Goal: Task Accomplishment & Management: Manage account settings

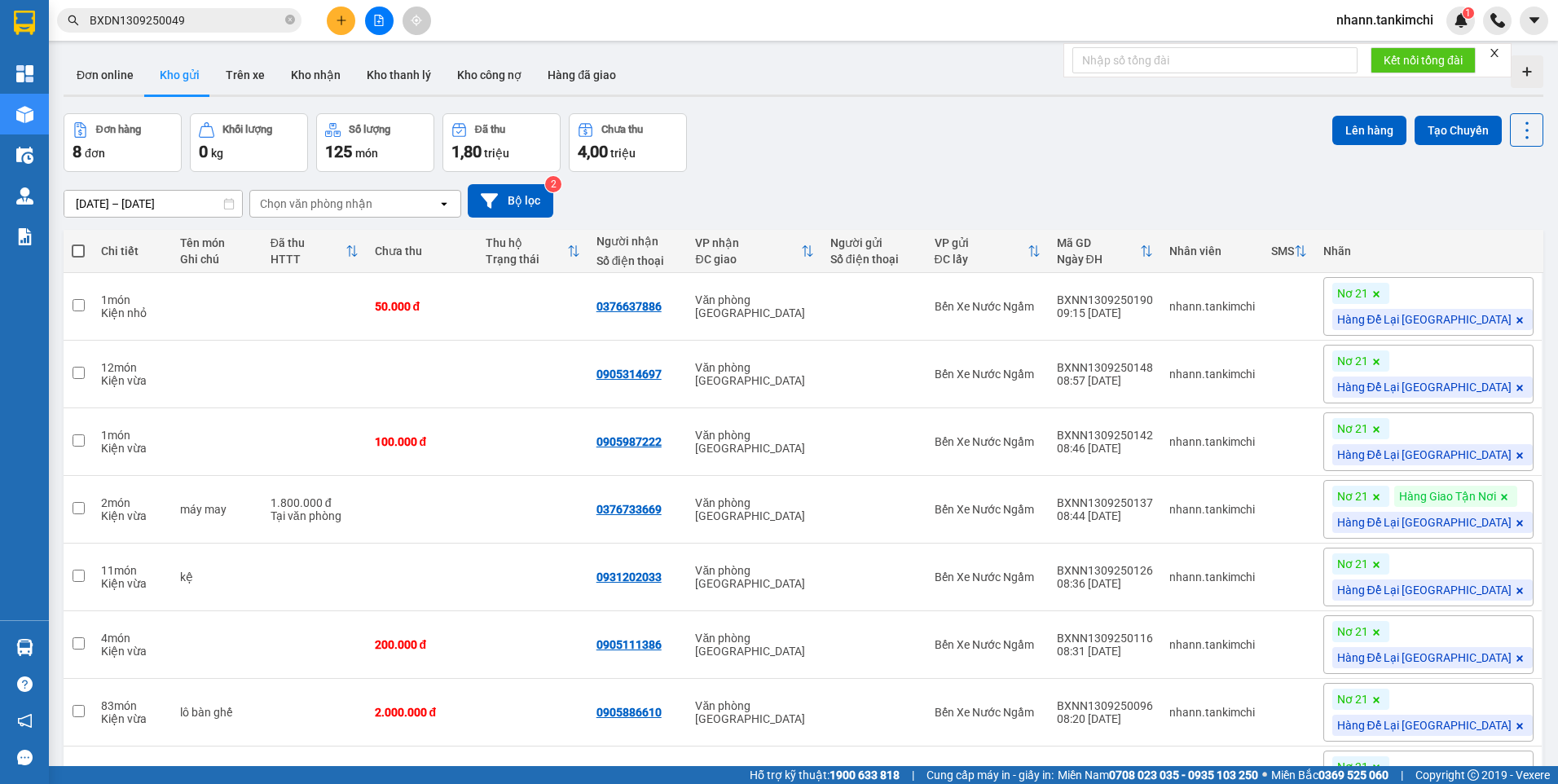
scroll to position [141, 0]
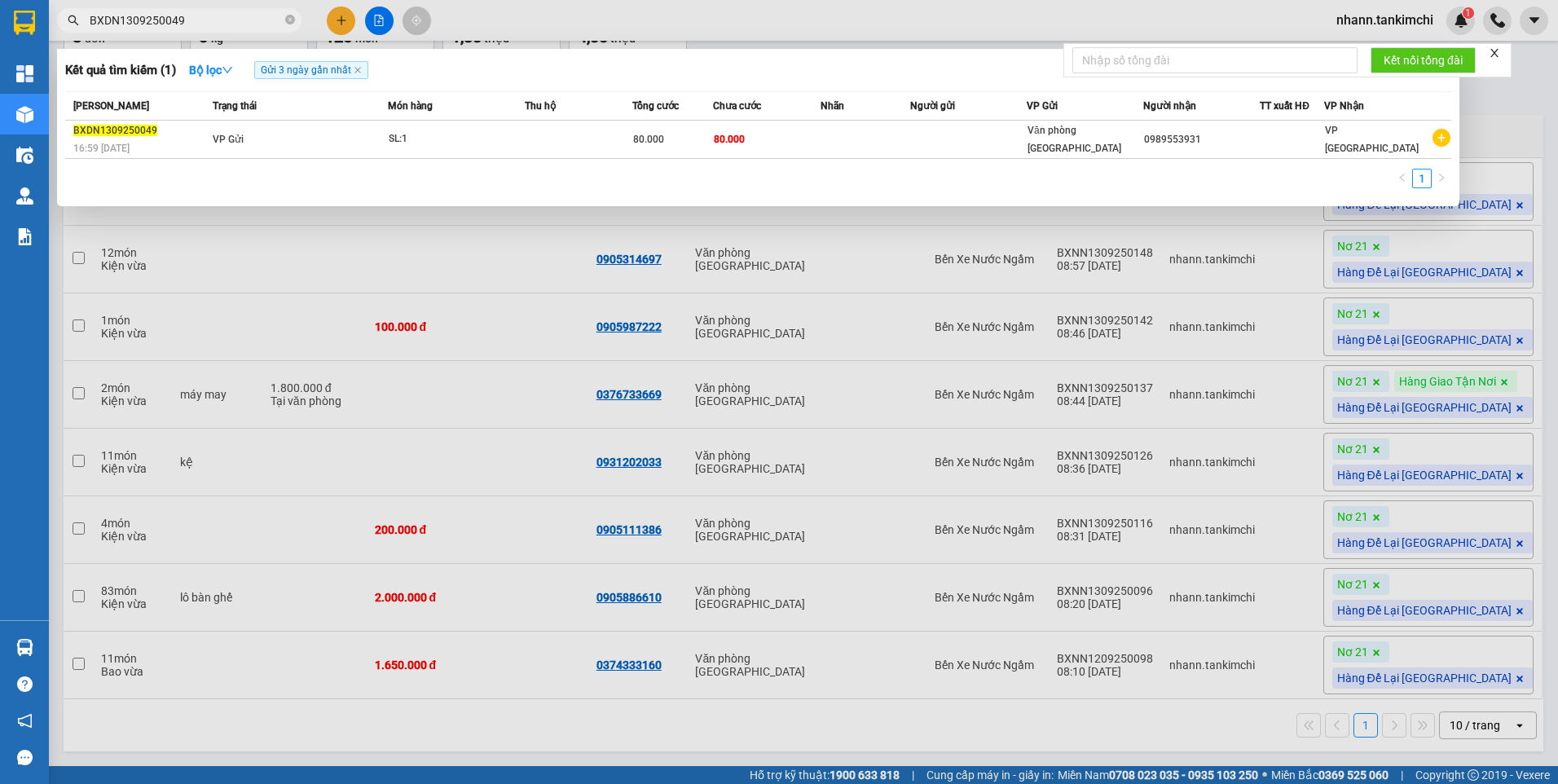
drag, startPoint x: 189, startPoint y: 23, endPoint x: 92, endPoint y: 41, distance: 98.7
click at [92, 35] on div "Kết quả tìm kiếm ( 1 ) Bộ lọc Gửi 3 ngày gần nhất Mã ĐH Trạng thái Món hàng Thu…" at bounding box center [159, 21] width 318 height 28
paste input "78"
type input "BXDN1309250078"
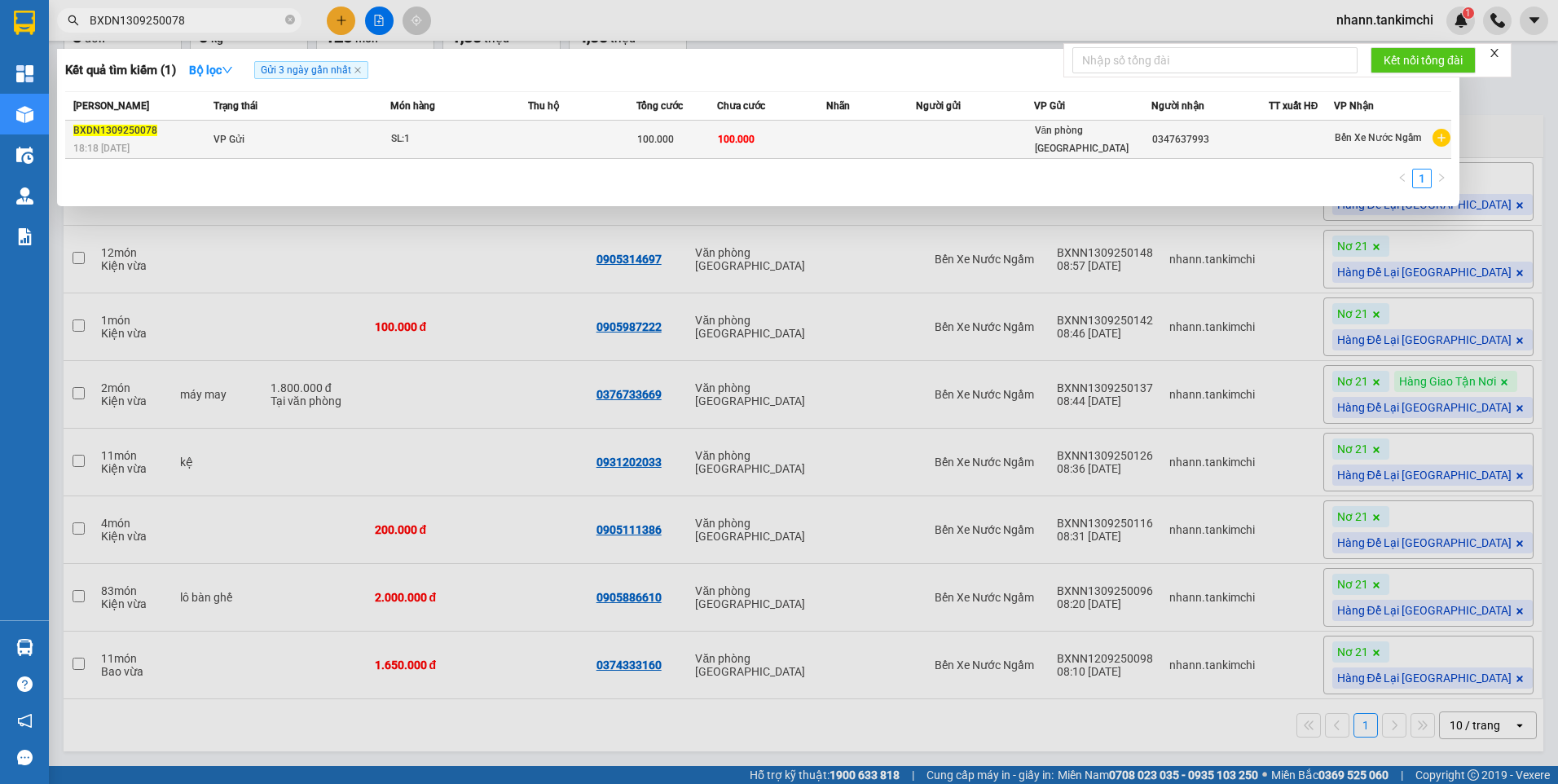
click at [308, 140] on td "VP Gửi" at bounding box center [300, 140] width 181 height 38
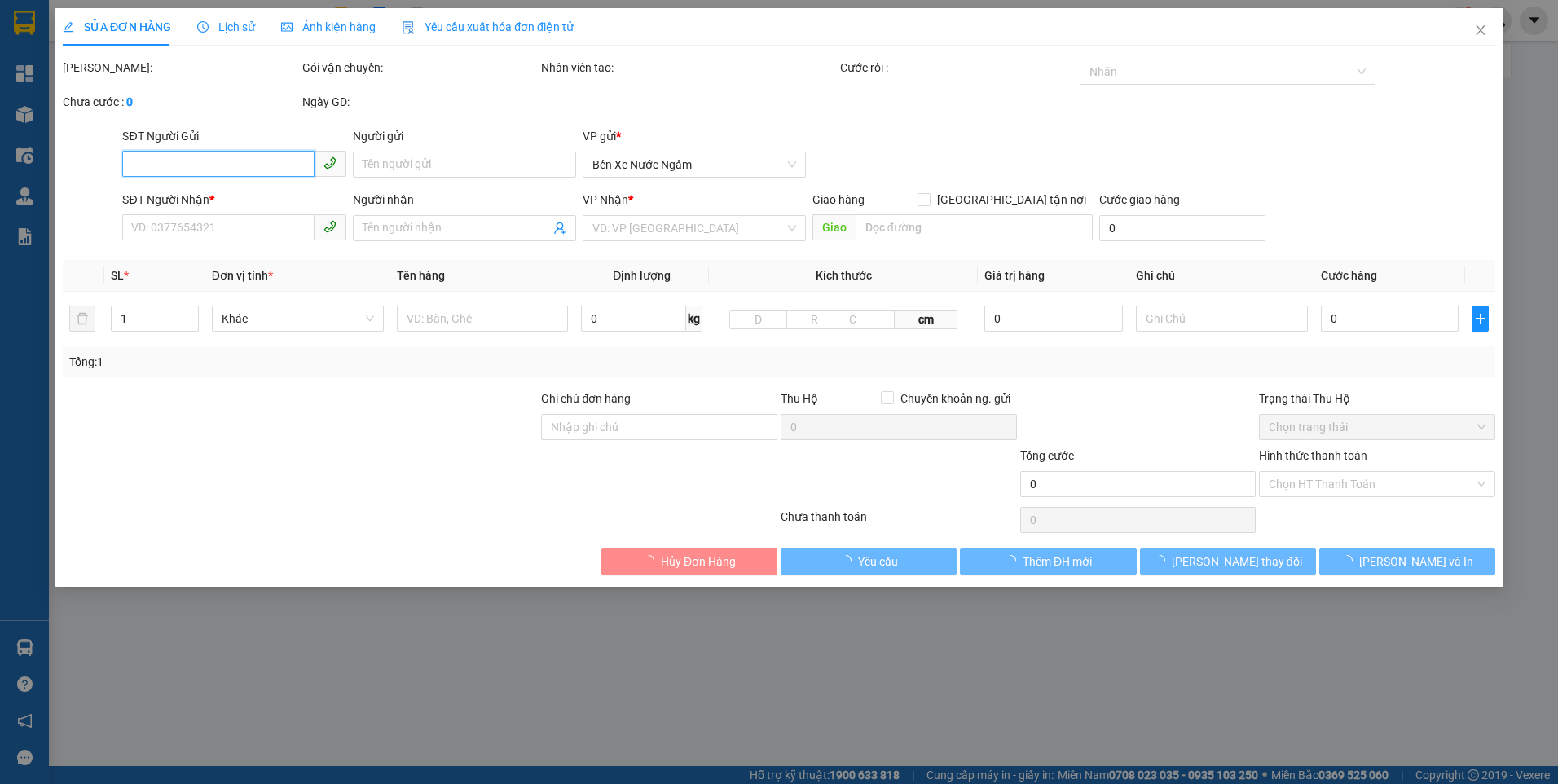
type input "0347637993"
type input "100.000"
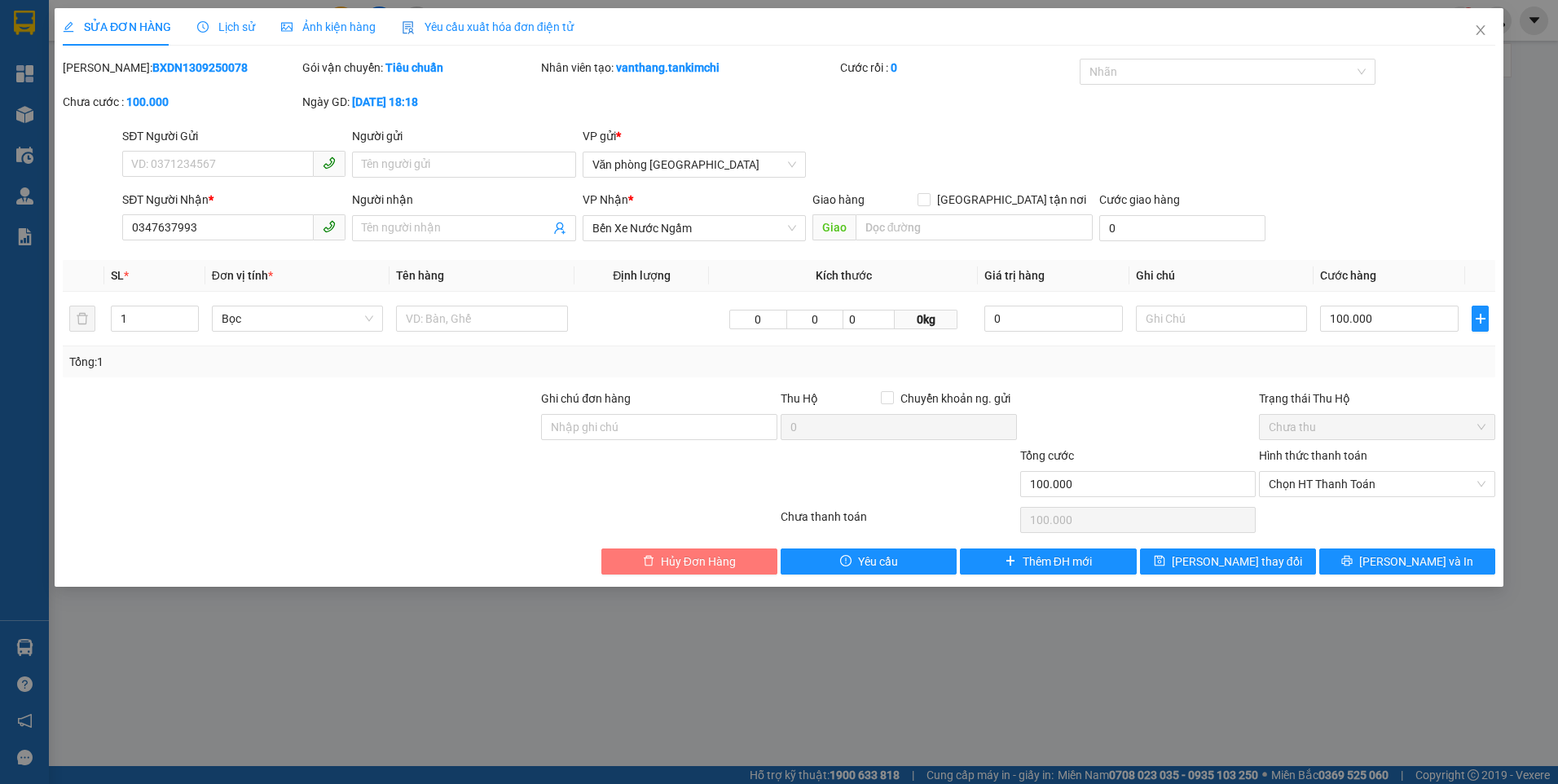
click at [709, 561] on span "Hủy Đơn Hàng" at bounding box center [699, 561] width 75 height 18
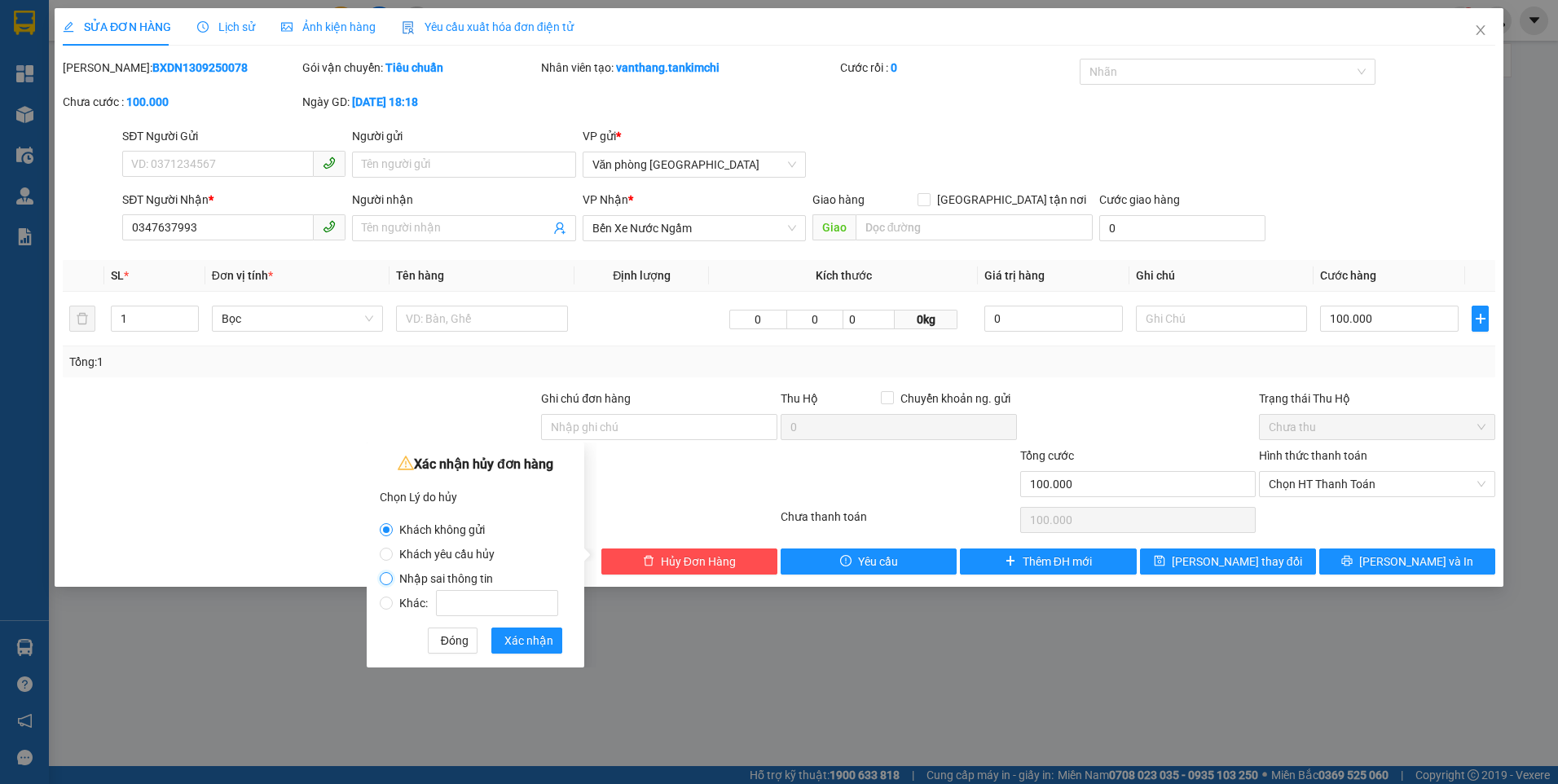
click at [383, 578] on input "Nhập sai thông tin" at bounding box center [386, 578] width 13 height 13
radio input "true"
radio input "false"
click at [537, 647] on span "Xác nhận" at bounding box center [528, 639] width 48 height 18
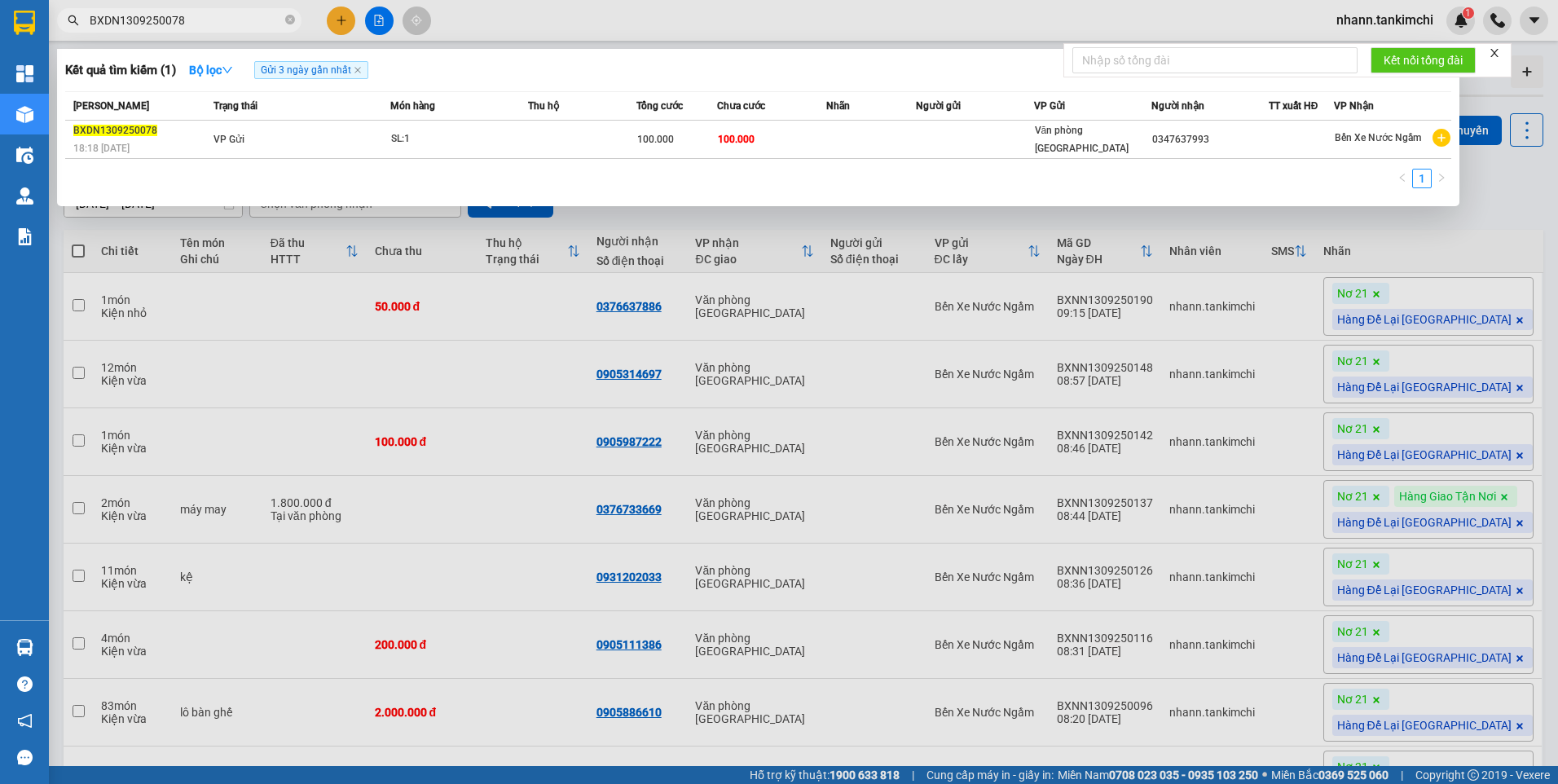
drag, startPoint x: 194, startPoint y: 23, endPoint x: 80, endPoint y: 26, distance: 114.0
click at [67, 35] on div "Kết quả tìm kiếm ( 1 ) Bộ lọc Gửi 3 ngày gần nhất Mã ĐH Trạng thái Món hàng Thu…" at bounding box center [159, 21] width 318 height 28
paste input "89"
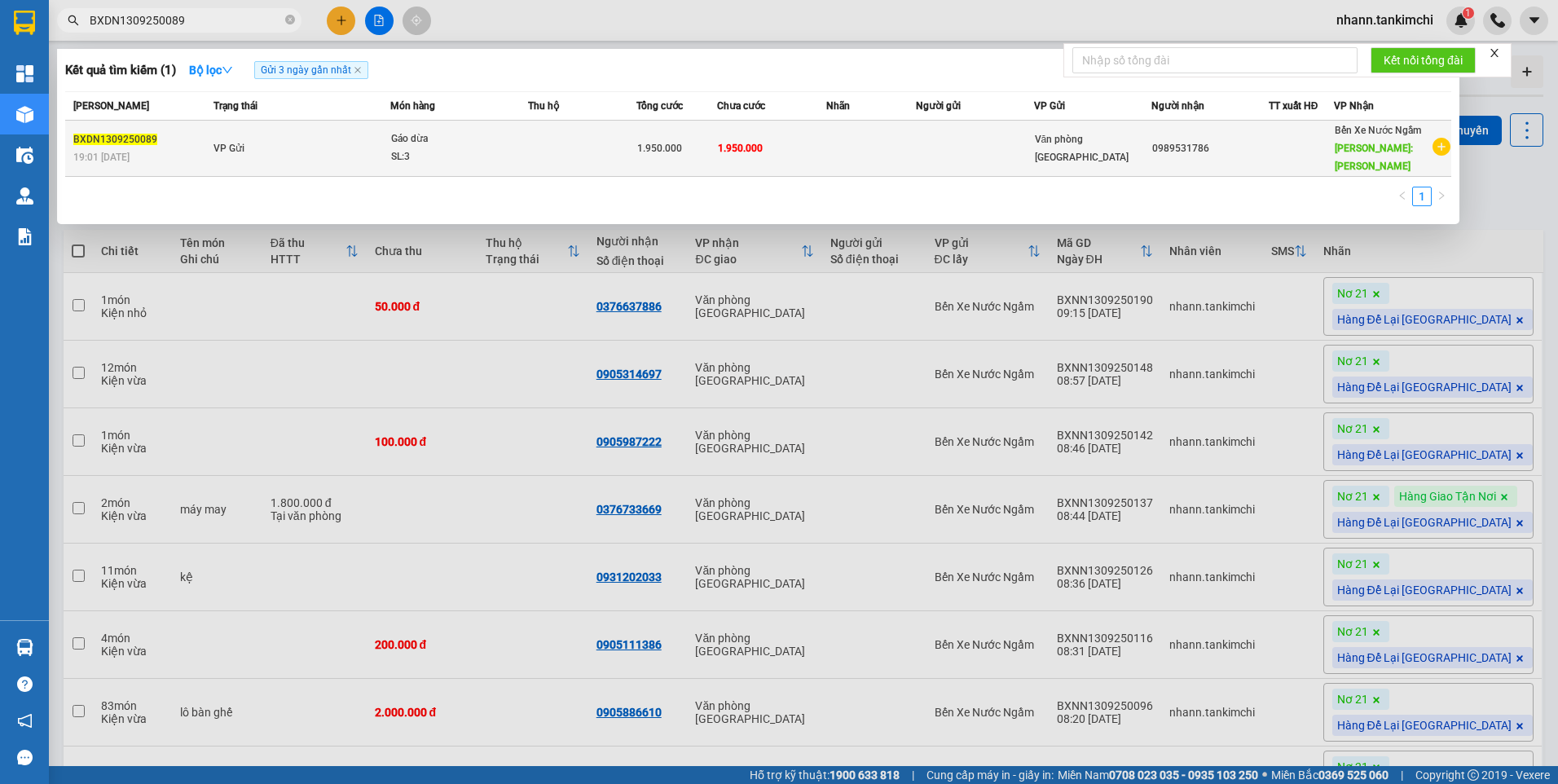
type input "BXDN1309250089"
click at [425, 139] on div "Gáo dừa" at bounding box center [452, 139] width 122 height 18
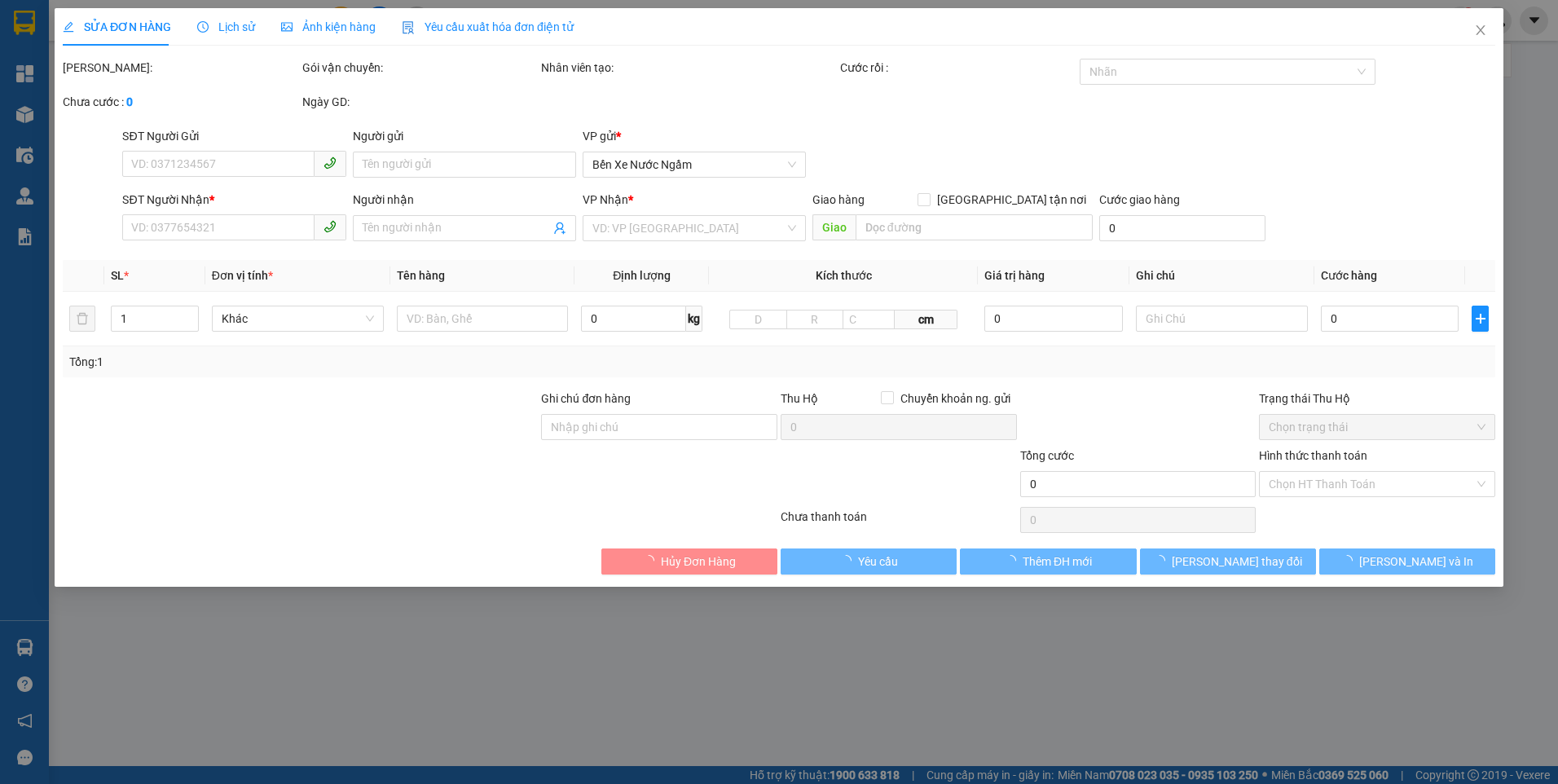
type input "0989531786"
type input "[PERSON_NAME]"
type input "1.950.000"
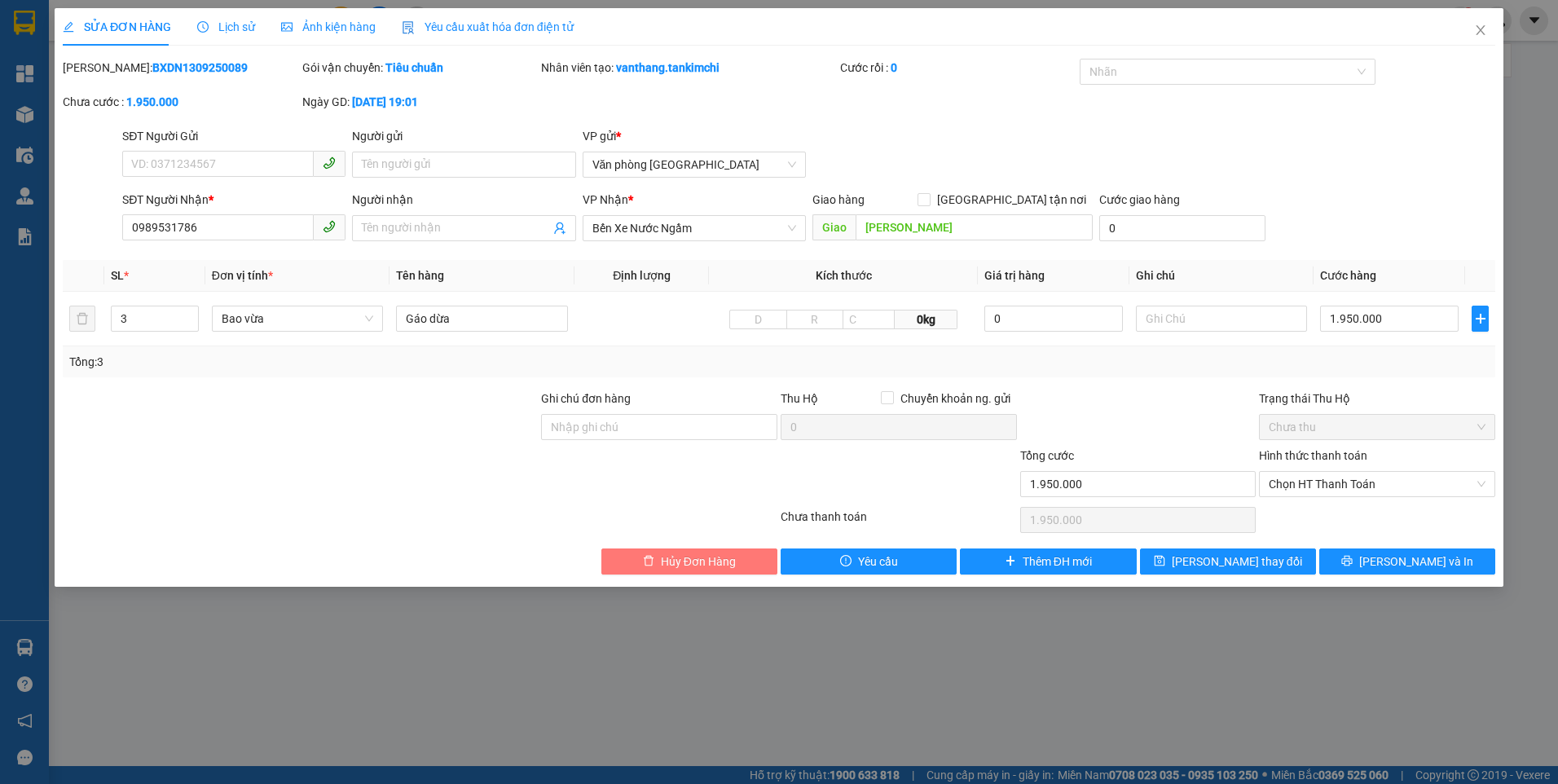
click at [699, 568] on span "Hủy Đơn Hàng" at bounding box center [699, 561] width 75 height 18
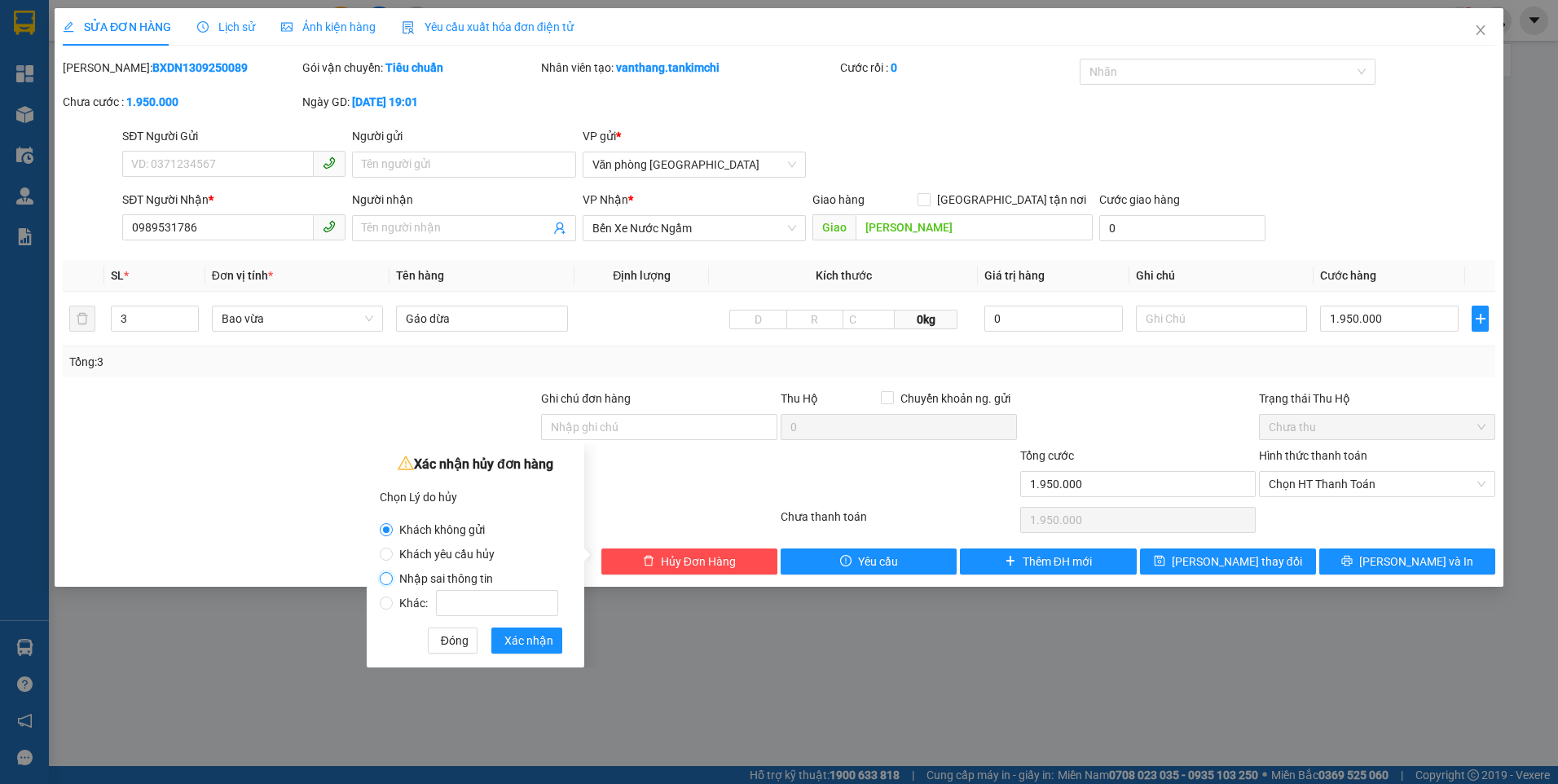
click at [390, 574] on input "Nhập sai thông tin" at bounding box center [386, 578] width 13 height 13
radio input "true"
radio input "false"
click at [516, 638] on span "Xác nhận" at bounding box center [528, 639] width 48 height 18
